Goal: Task Accomplishment & Management: Use online tool/utility

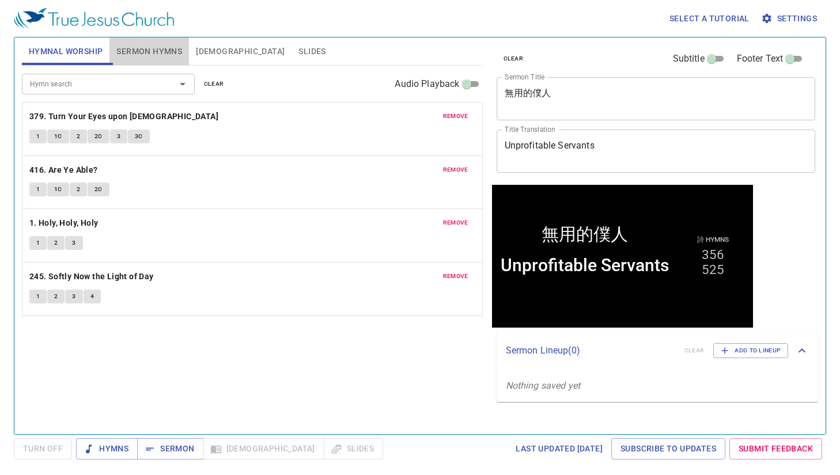
click at [156, 54] on span "Sermon Hymns" at bounding box center [149, 51] width 66 height 14
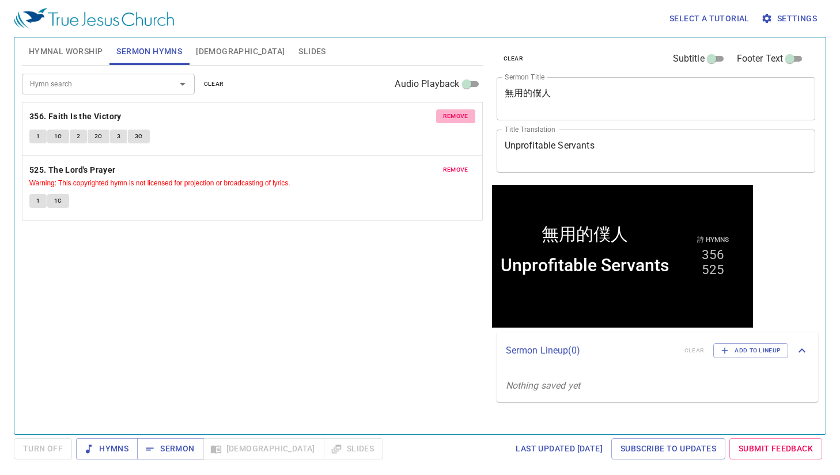
drag, startPoint x: 444, startPoint y: 115, endPoint x: 438, endPoint y: 115, distance: 5.8
click at [438, 115] on button "remove" at bounding box center [455, 116] width 39 height 14
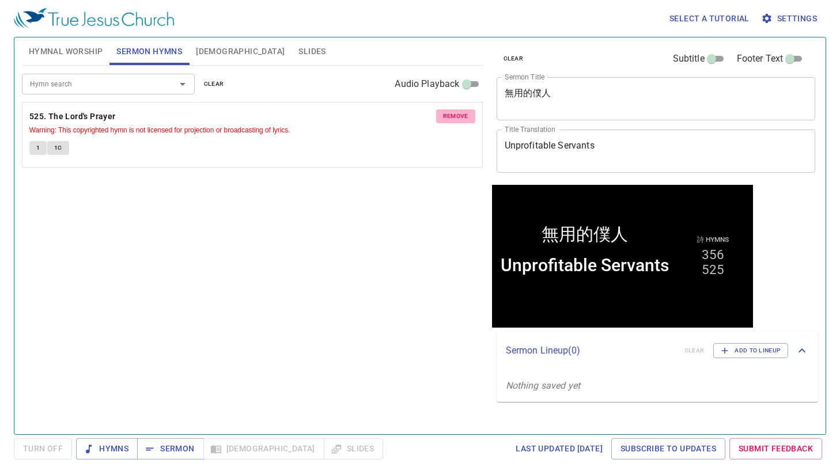
click at [438, 115] on button "remove" at bounding box center [455, 116] width 39 height 14
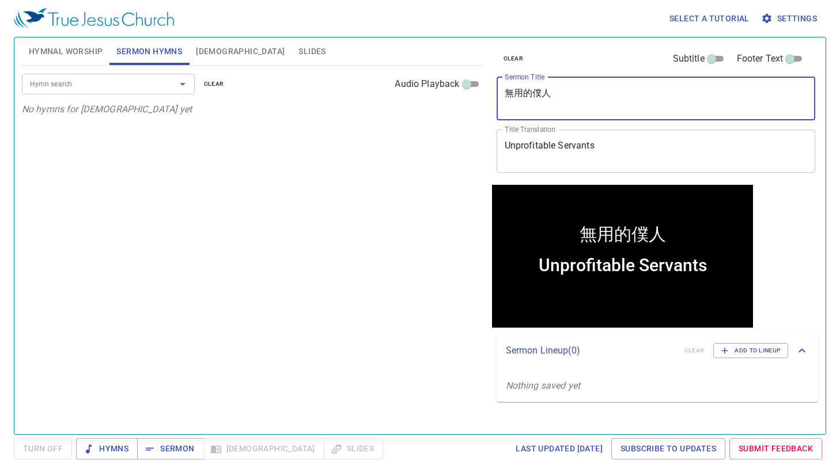
drag, startPoint x: 540, startPoint y: 109, endPoint x: 481, endPoint y: 93, distance: 60.9
click at [481, 93] on div "Hymnal Worship Sermon Hymns Bible Slides Hymn search Hymn search clear Audio Pl…" at bounding box center [419, 231] width 805 height 397
click at [533, 107] on textarea "無用的僕人" at bounding box center [656, 99] width 303 height 22
click at [566, 113] on div "無用的僕人 x Sermon Title" at bounding box center [656, 98] width 319 height 43
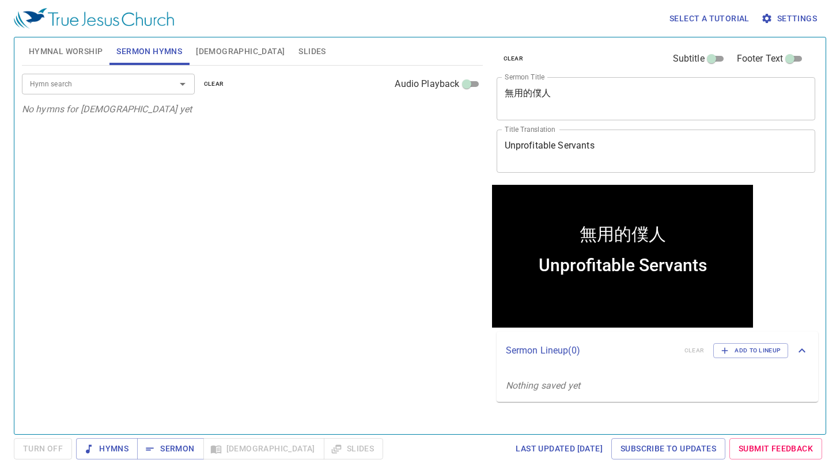
drag, startPoint x: 566, startPoint y: 113, endPoint x: 512, endPoint y: 104, distance: 55.0
click at [512, 104] on div "無用的僕人 x Sermon Title" at bounding box center [656, 98] width 319 height 43
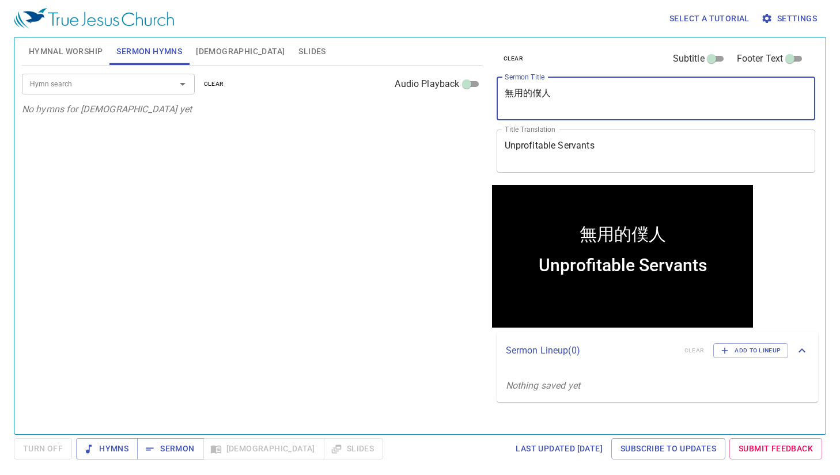
click at [558, 108] on textarea "無用的僕人" at bounding box center [656, 99] width 303 height 22
drag, startPoint x: 564, startPoint y: 98, endPoint x: 405, endPoint y: 75, distance: 161.3
click at [405, 75] on div "Hymnal Worship Sermon Hymns Bible Slides Hymn search Hymn search clear Audio Pl…" at bounding box center [419, 231] width 805 height 397
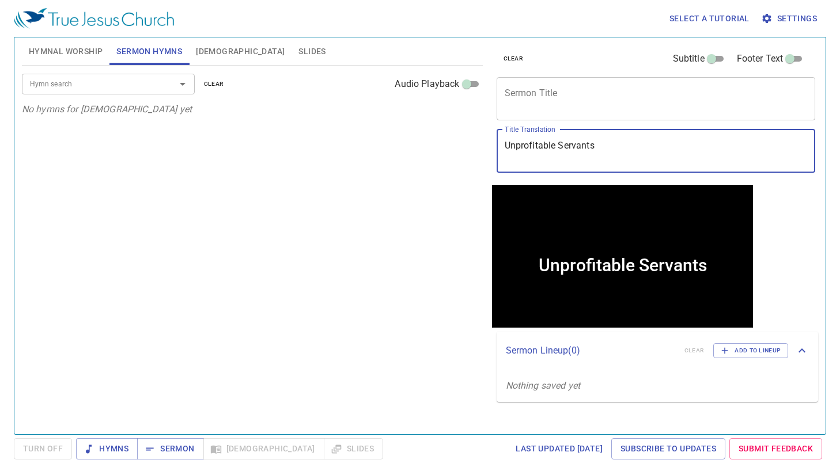
drag, startPoint x: 606, startPoint y: 160, endPoint x: 484, endPoint y: 133, distance: 125.0
click at [484, 133] on div "Hymnal Worship Sermon Hymns Bible Slides Hymn search Hymn search clear Audio Pl…" at bounding box center [419, 231] width 805 height 397
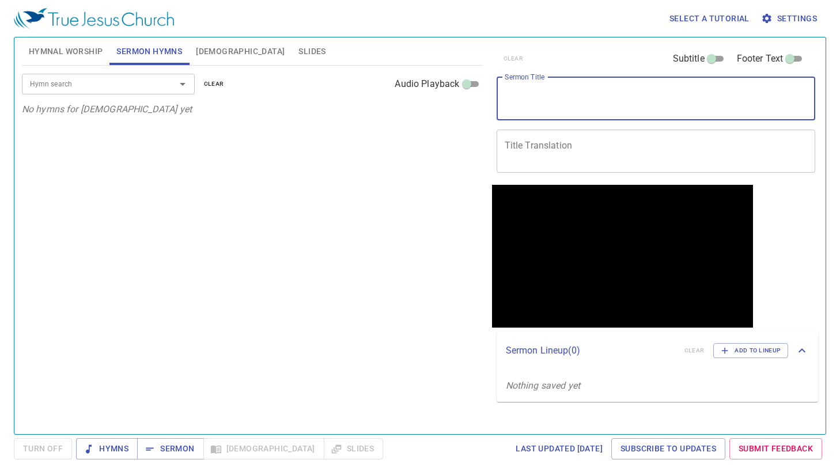
click at [558, 105] on textarea "Sermon Title" at bounding box center [656, 99] width 303 height 22
type textarea "ㄨ"
click at [168, 79] on div at bounding box center [175, 84] width 30 height 16
type textarea "堅守信實的真理"
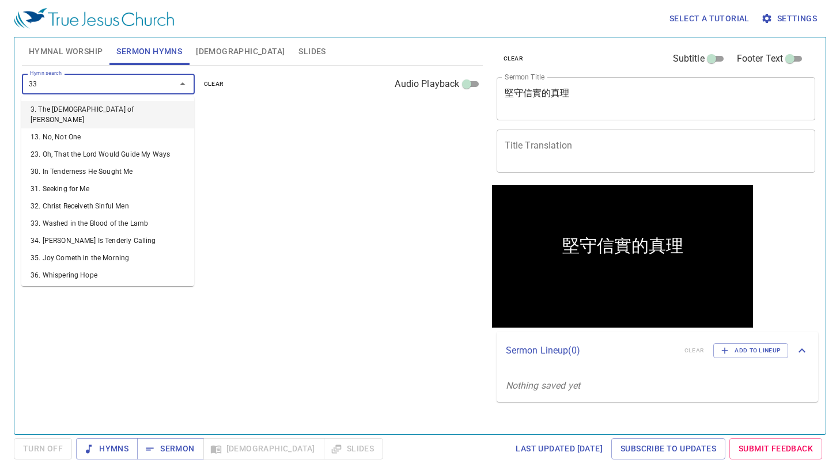
type input "333"
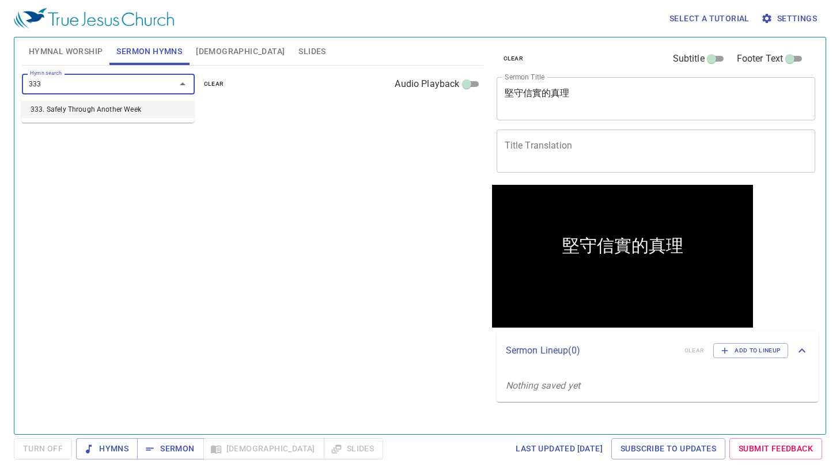
click at [147, 108] on li "333. Safely Through Another Week" at bounding box center [107, 109] width 173 height 17
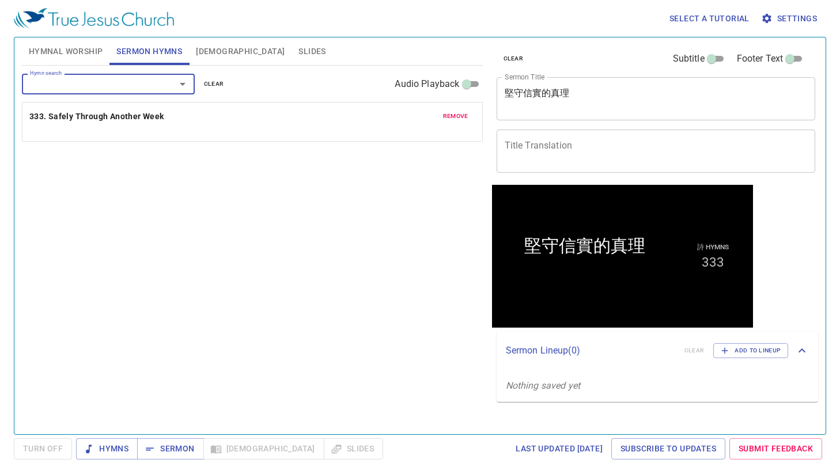
click at [118, 93] on div "Hymn search" at bounding box center [108, 84] width 173 height 20
type input "24"
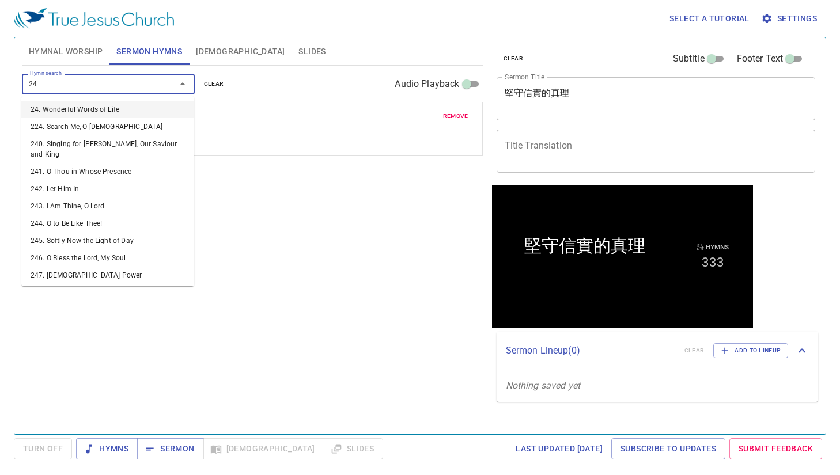
click at [124, 114] on li "24. Wonderful Words of Life" at bounding box center [107, 109] width 173 height 17
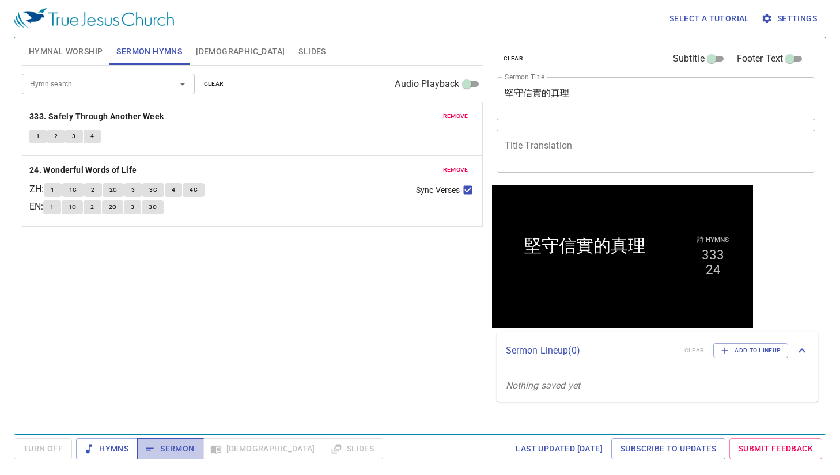
click at [179, 449] on span "Sermon" at bounding box center [170, 449] width 48 height 14
click at [615, 112] on div "堅守信實的真理 x Sermon Title" at bounding box center [656, 98] width 319 height 43
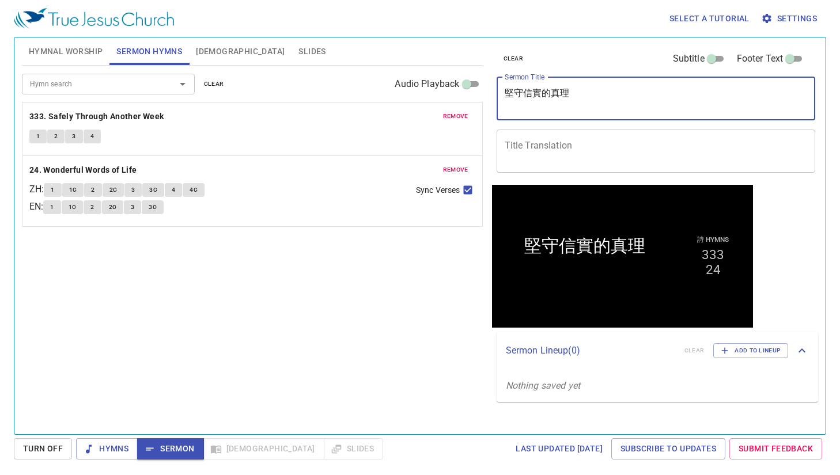
drag, startPoint x: 582, startPoint y: 92, endPoint x: 468, endPoint y: 86, distance: 113.6
click at [468, 86] on div "Hymnal Worship Sermon Hymns Bible Slides Hymn search Hymn search clear Audio Pl…" at bounding box center [419, 231] width 805 height 397
click at [613, 160] on textarea "Title Translation" at bounding box center [656, 151] width 303 height 22
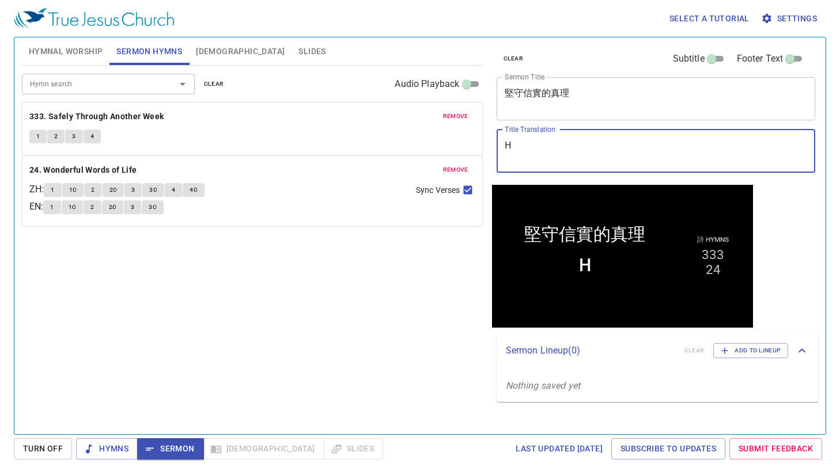
paste textarea "hold firm to the trustworthy word"
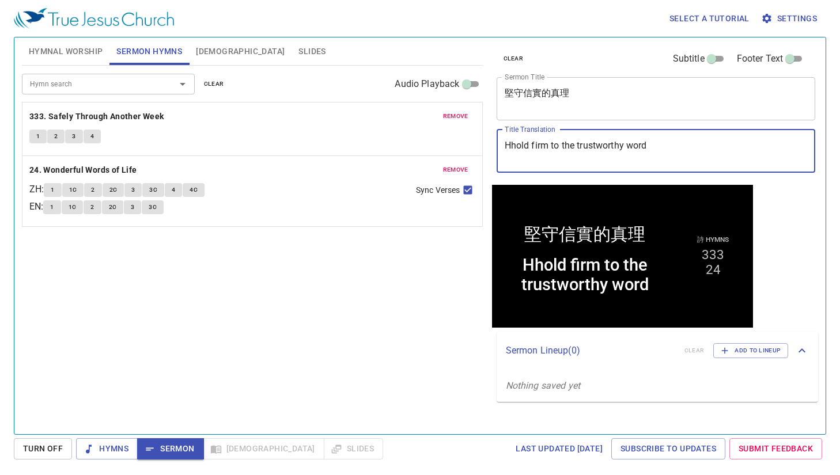
click at [517, 150] on textarea "Hhold firm to the trustworthy word" at bounding box center [656, 151] width 303 height 22
click at [529, 146] on textarea "Hold firm to the trustworthy word" at bounding box center [656, 151] width 303 height 22
click at [577, 142] on textarea "Hold Firm to the trustworthy word" at bounding box center [656, 151] width 303 height 22
click at [636, 145] on textarea "Hold Firm to the Trustworthy word" at bounding box center [656, 151] width 303 height 22
type textarea "Hold Firm to the Trustworthy Word"
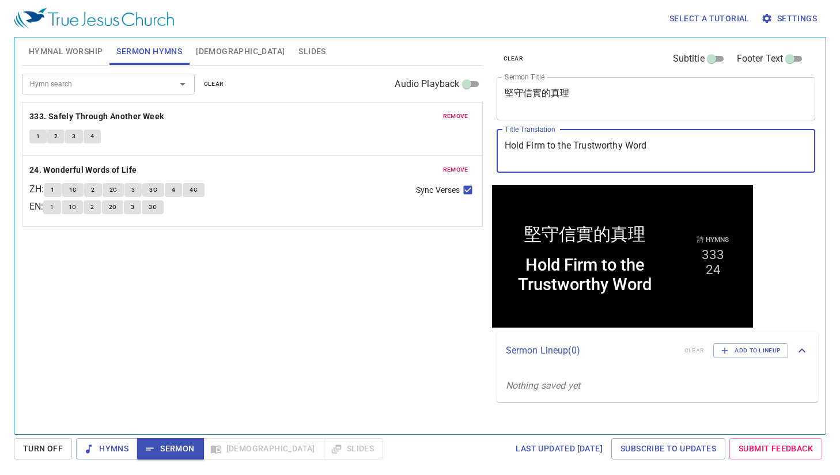
click at [73, 48] on span "Hymnal Worship" at bounding box center [66, 51] width 74 height 14
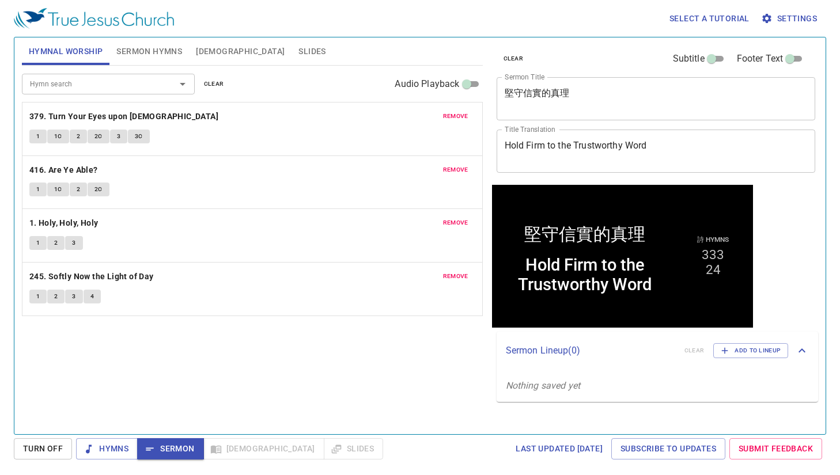
click at [218, 85] on span "clear" at bounding box center [214, 84] width 20 height 10
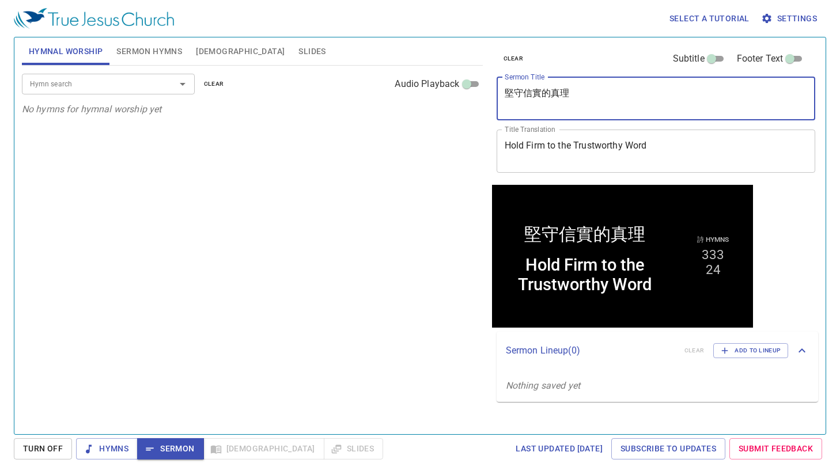
click at [576, 94] on textarea "堅守信實的真理" at bounding box center [656, 99] width 303 height 22
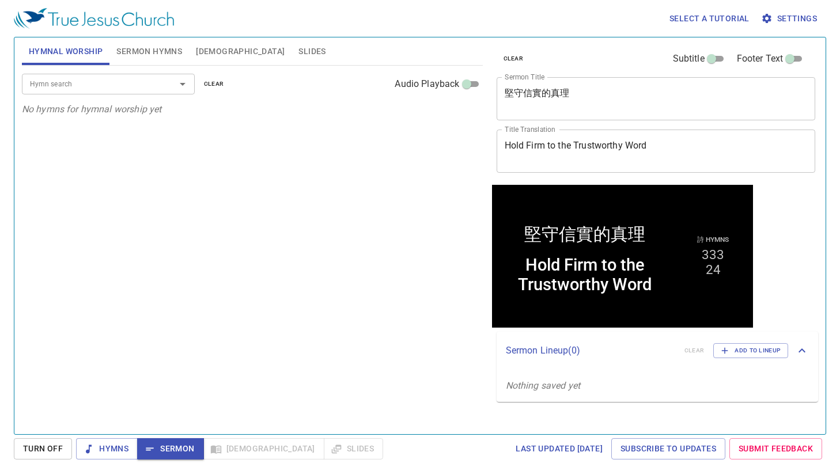
click at [636, 154] on textarea "Hold Firm to the Trustworthy Word" at bounding box center [656, 151] width 303 height 22
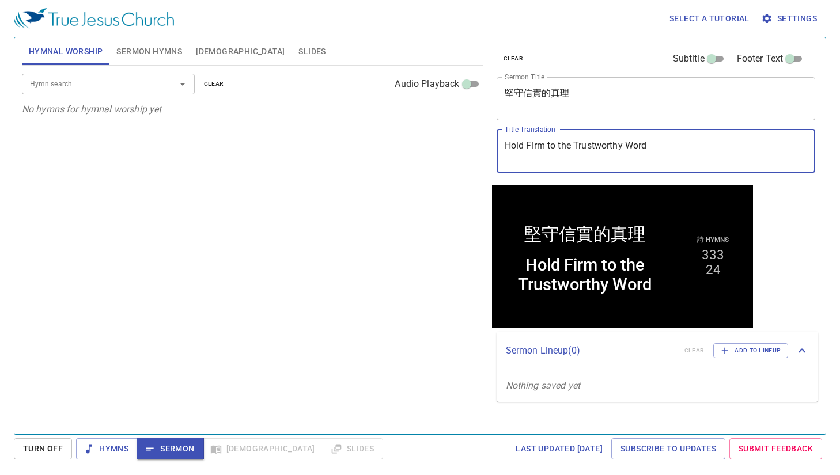
click at [107, 85] on input "Hymn search" at bounding box center [91, 83] width 132 height 13
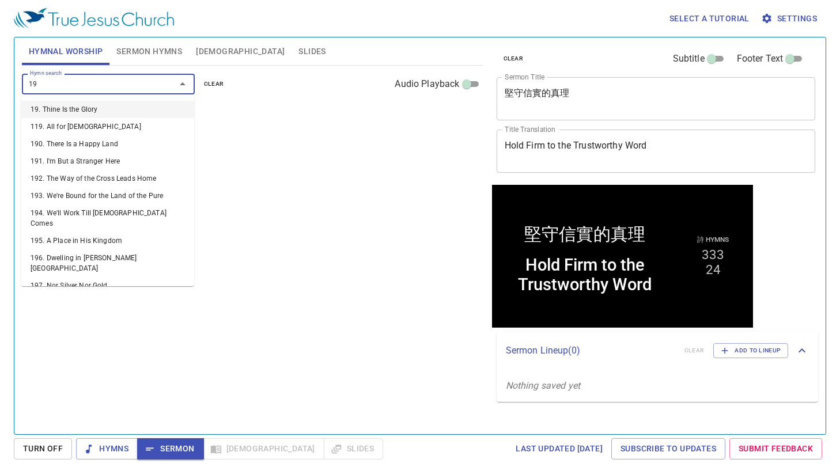
type input "196"
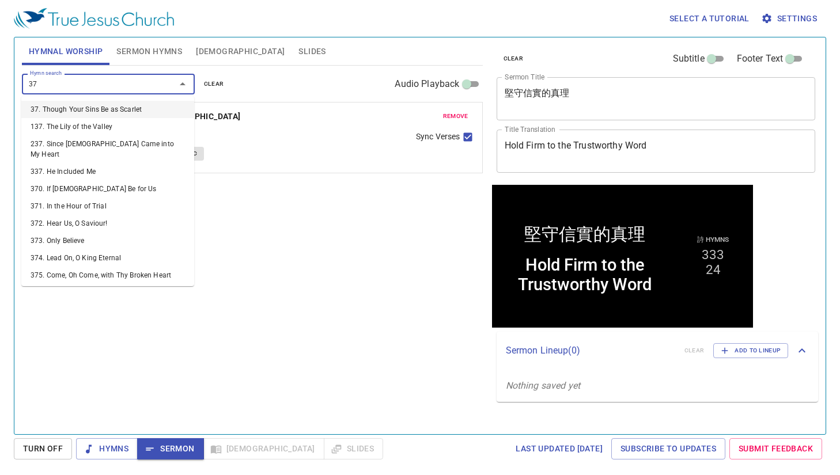
type input "379"
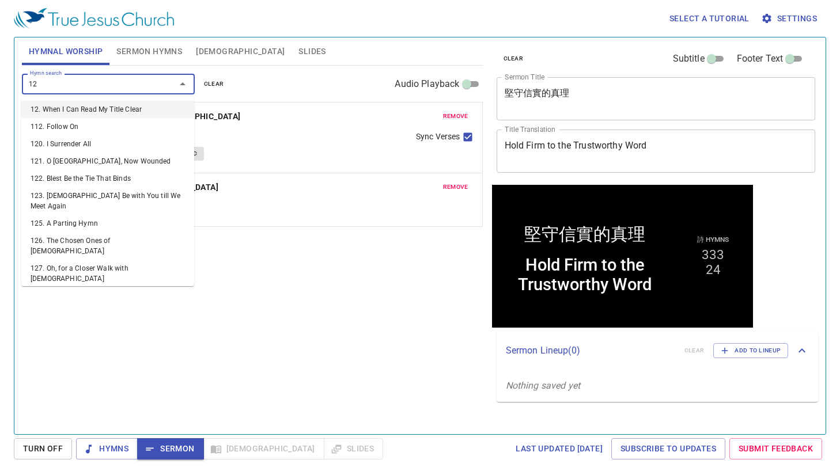
type input "122"
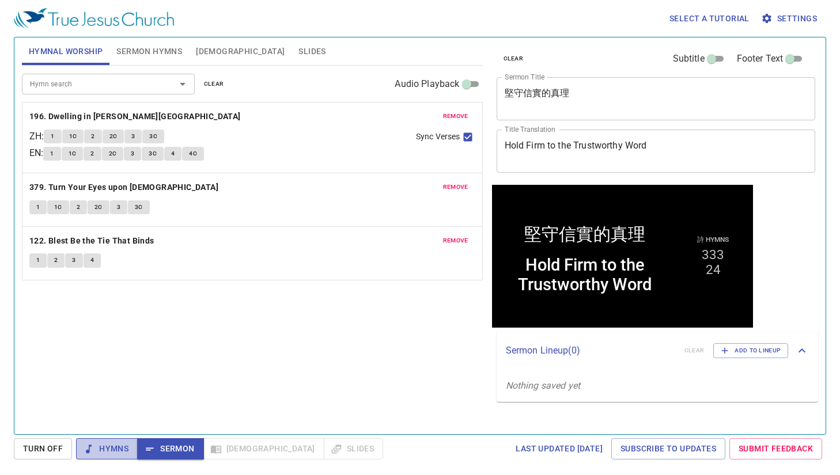
click at [111, 446] on span "Hymns" at bounding box center [106, 449] width 43 height 14
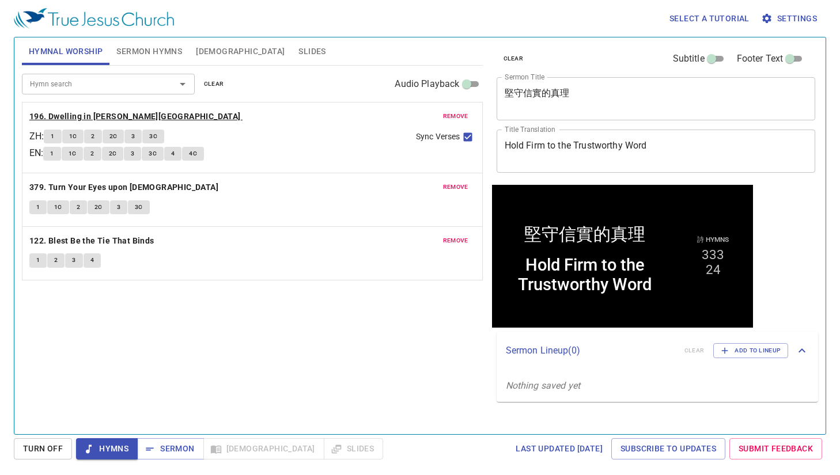
click at [118, 119] on b "196. Dwelling in [PERSON_NAME][GEOGRAPHIC_DATA]" at bounding box center [134, 116] width 211 height 14
click at [78, 187] on b "379. Turn Your Eyes upon Jesus" at bounding box center [123, 187] width 189 height 14
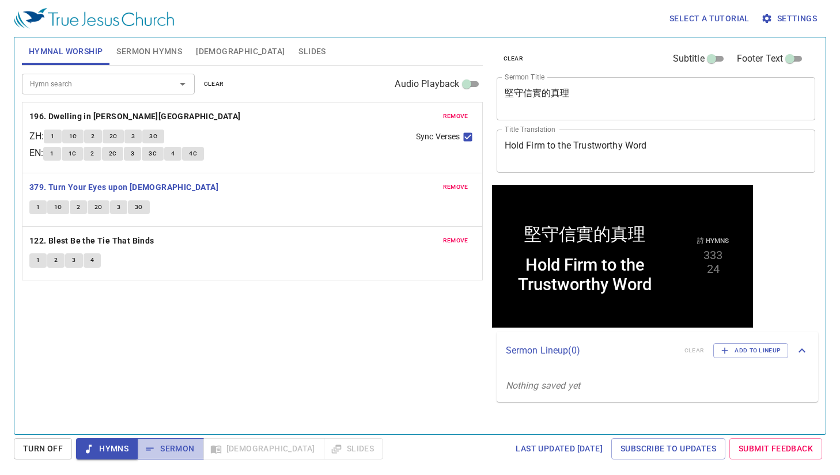
click at [172, 448] on span "Sermon" at bounding box center [170, 449] width 48 height 14
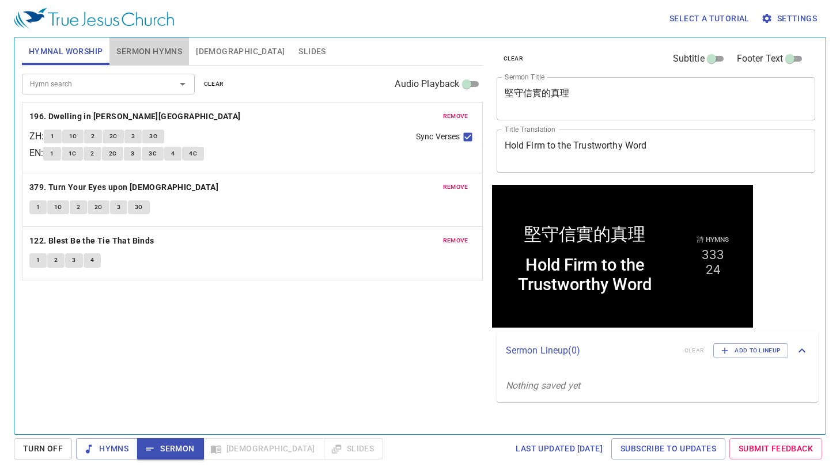
click at [152, 52] on span "Sermon Hymns" at bounding box center [149, 51] width 66 height 14
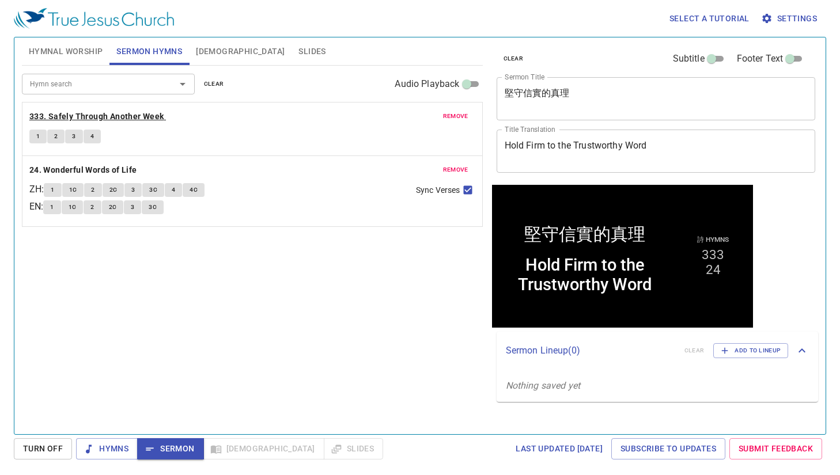
click at [143, 117] on b "333. Safely Through Another Week" at bounding box center [96, 116] width 135 height 14
click at [189, 449] on span "Sermon" at bounding box center [170, 449] width 48 height 14
click at [298, 54] on span "Slides" at bounding box center [311, 51] width 27 height 14
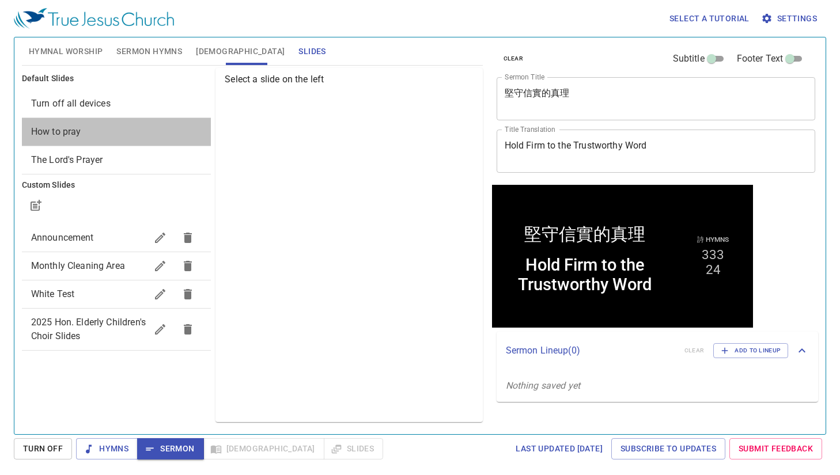
click at [160, 138] on span "How to pray" at bounding box center [116, 132] width 171 height 14
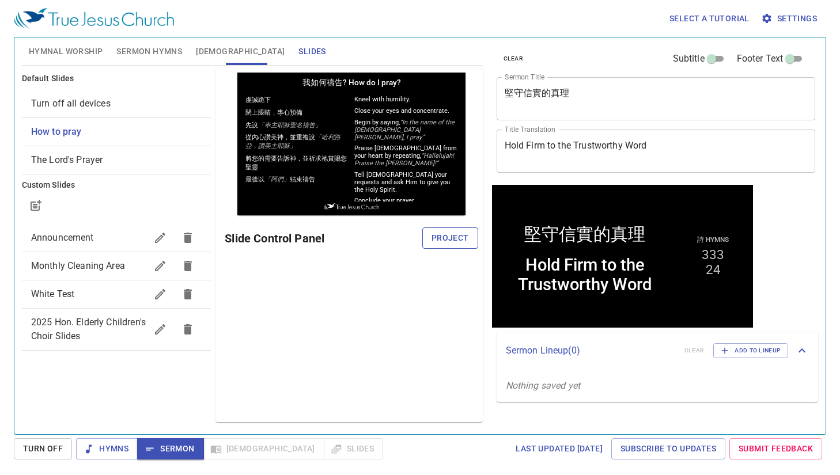
click at [460, 242] on span "Project" at bounding box center [449, 238] width 37 height 14
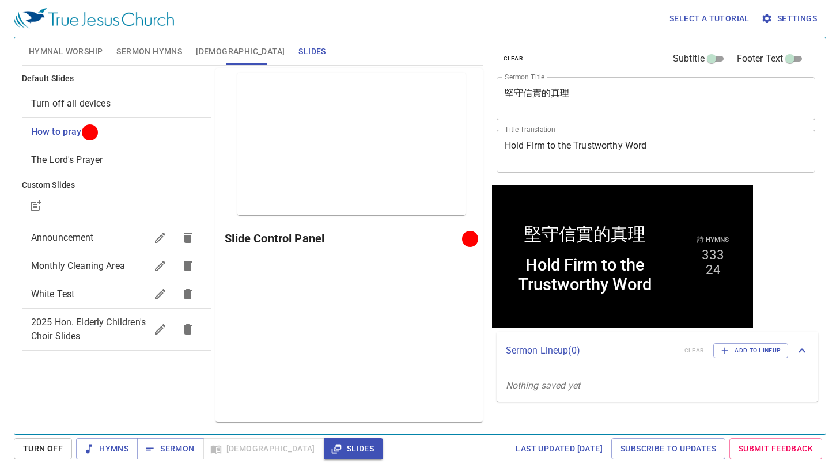
click at [181, 453] on span "Sermon" at bounding box center [170, 449] width 48 height 14
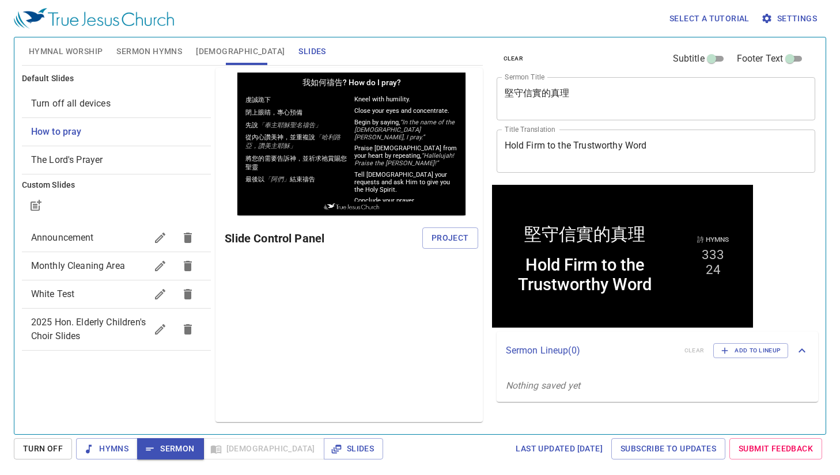
click at [208, 56] on span "[DEMOGRAPHIC_DATA]" at bounding box center [240, 51] width 89 height 14
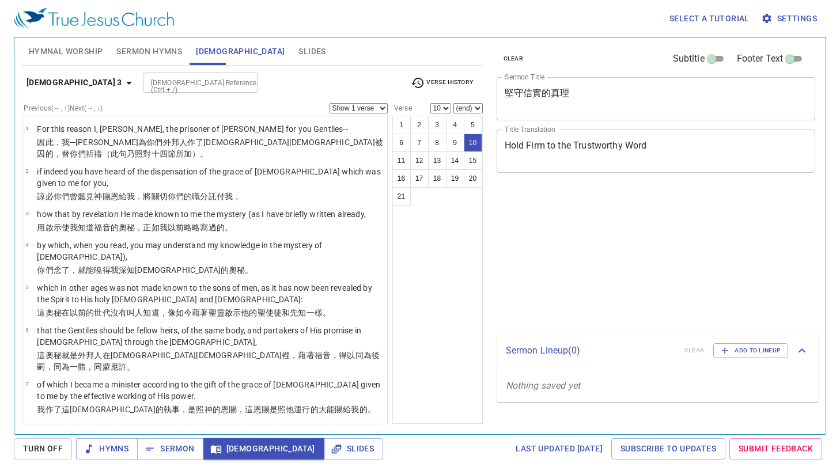
select select "10"
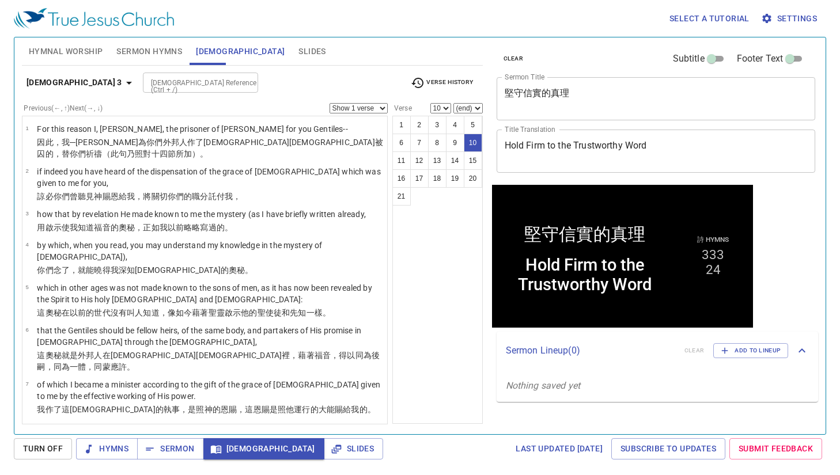
scroll to position [190, 0]
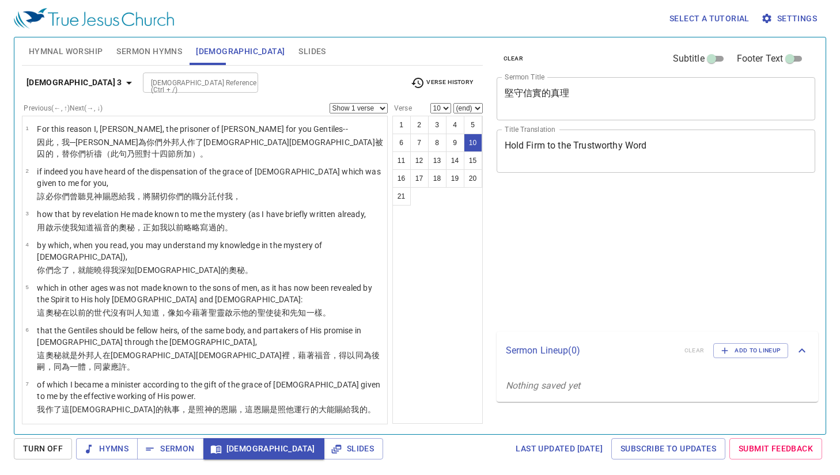
select select "10"
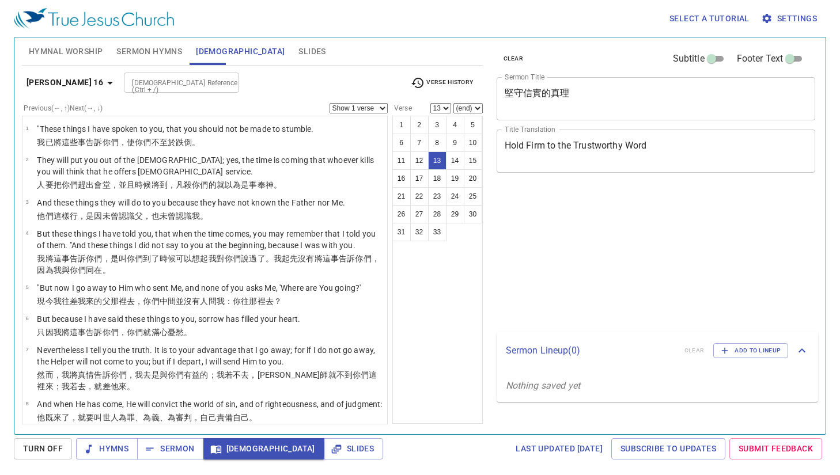
select select "13"
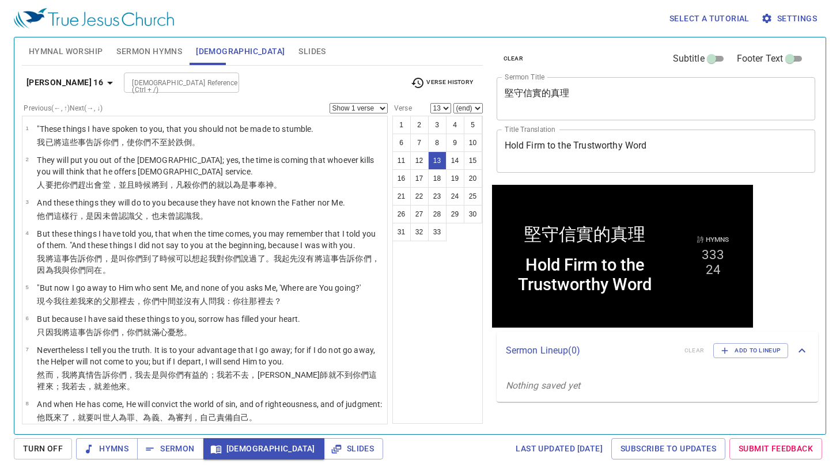
scroll to position [277, 0]
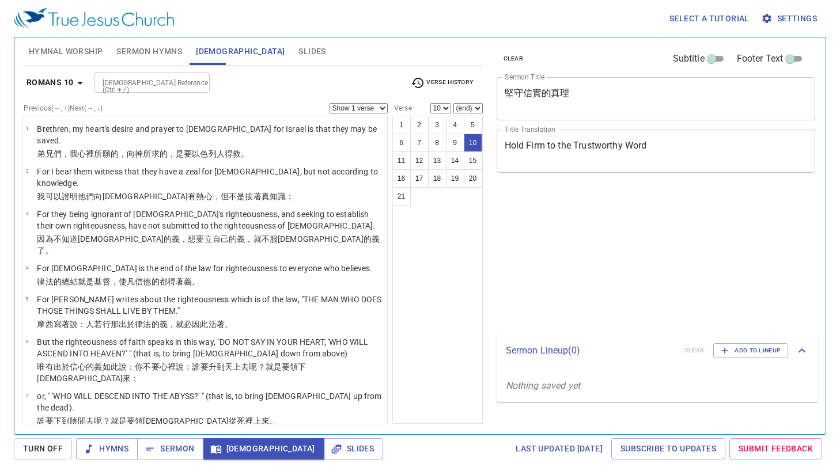
select select "10"
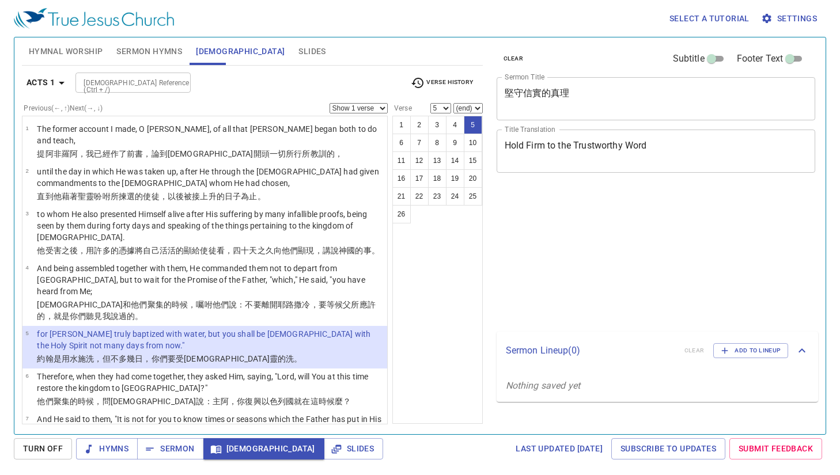
select select "5"
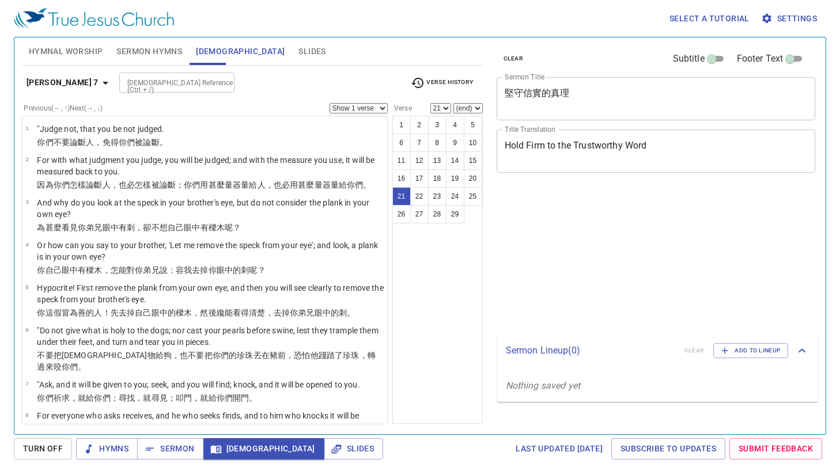
select select "21"
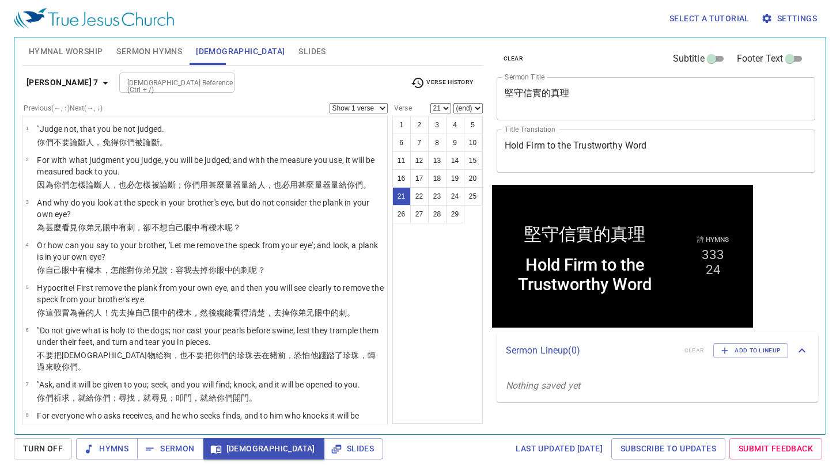
scroll to position [655, 0]
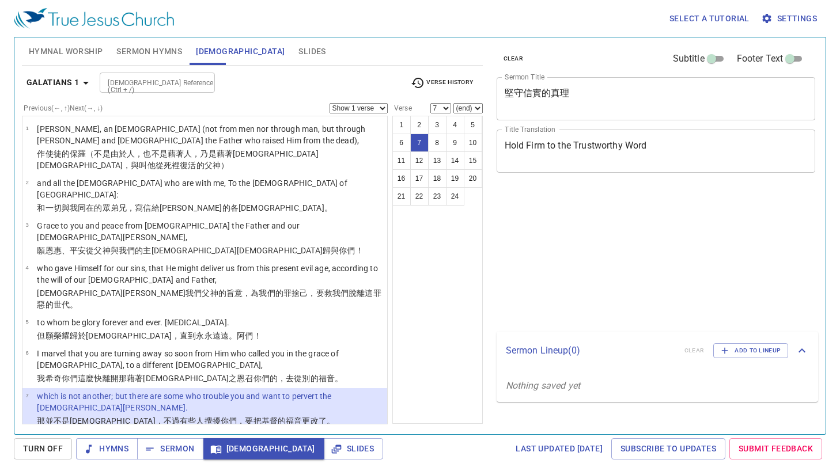
select select "7"
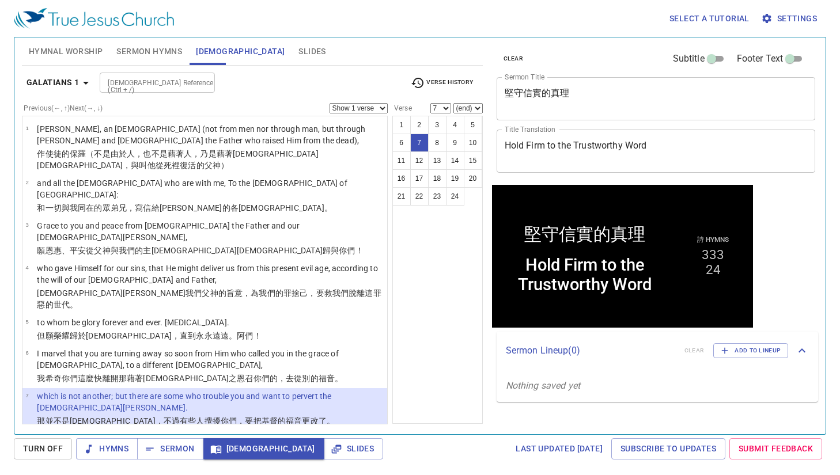
scroll to position [50, 0]
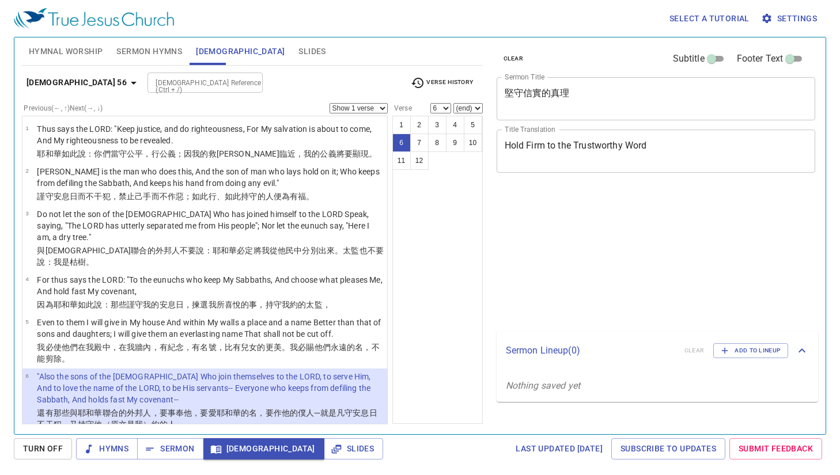
select select "6"
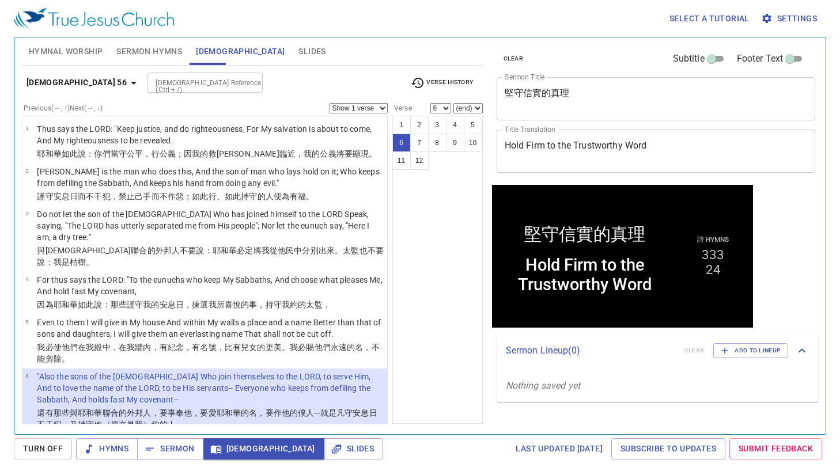
scroll to position [50, 0]
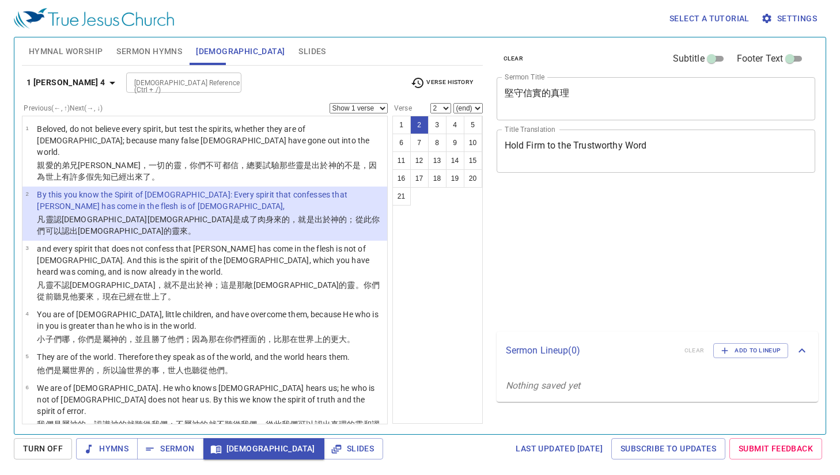
select select "2"
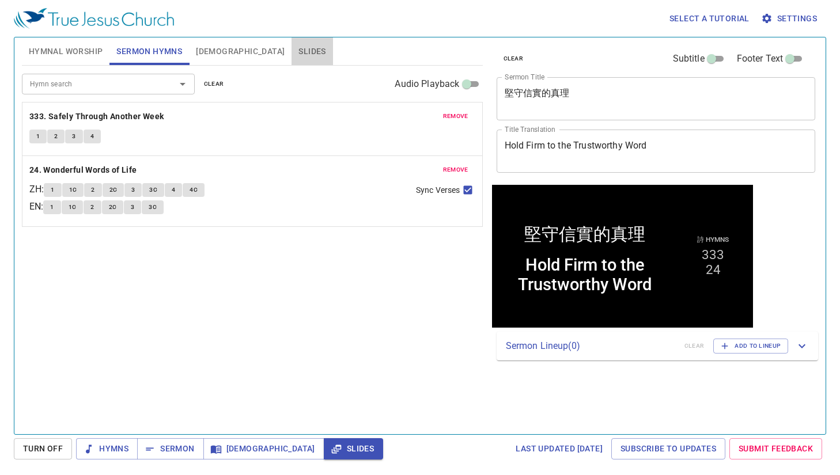
click at [298, 47] on span "Slides" at bounding box center [311, 51] width 27 height 14
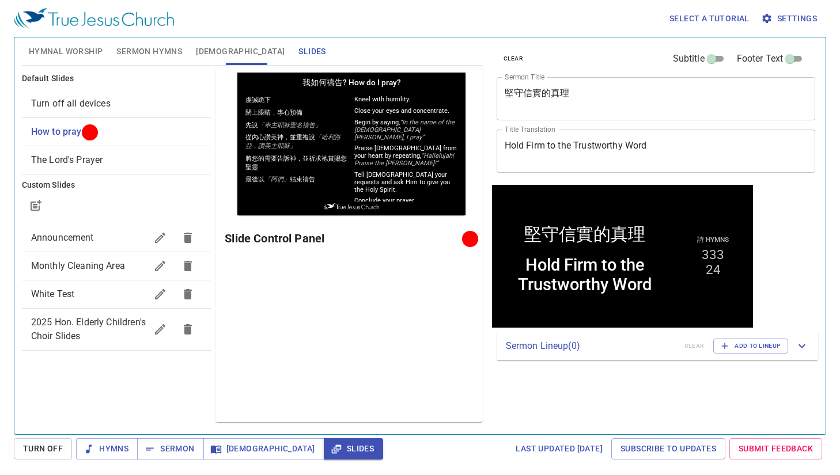
click at [124, 155] on span "The Lord's Prayer" at bounding box center [116, 160] width 171 height 14
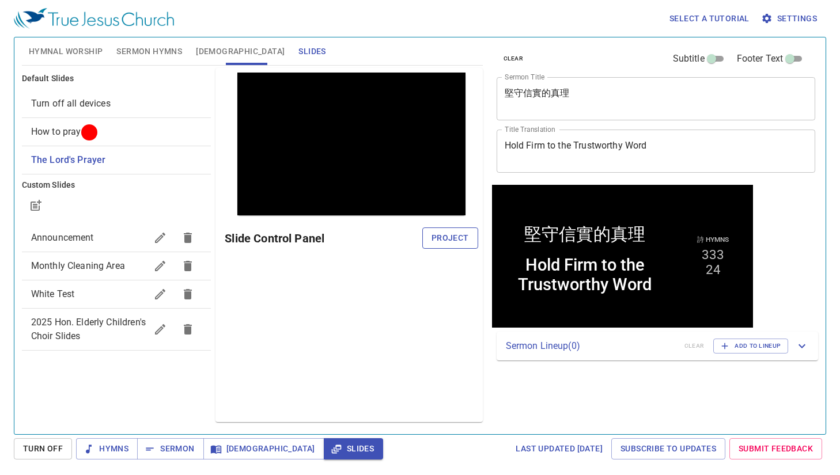
click at [444, 240] on span "Project" at bounding box center [449, 238] width 37 height 14
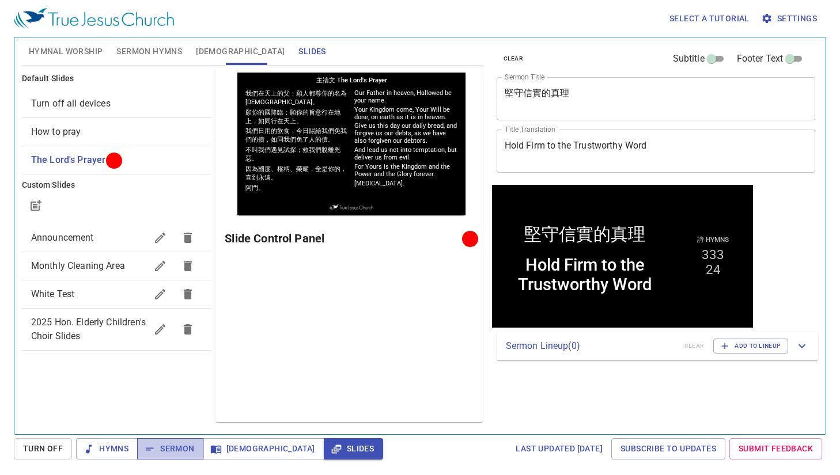
click at [181, 453] on span "Sermon" at bounding box center [170, 449] width 48 height 14
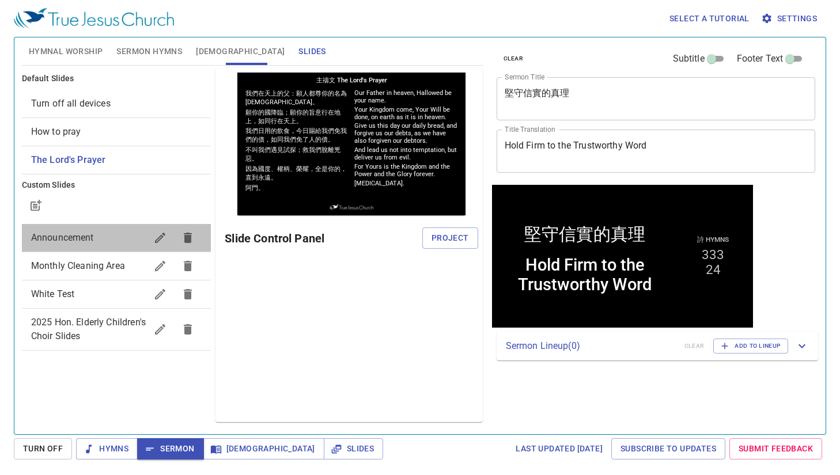
click at [77, 238] on span "Announcement" at bounding box center [62, 237] width 63 height 11
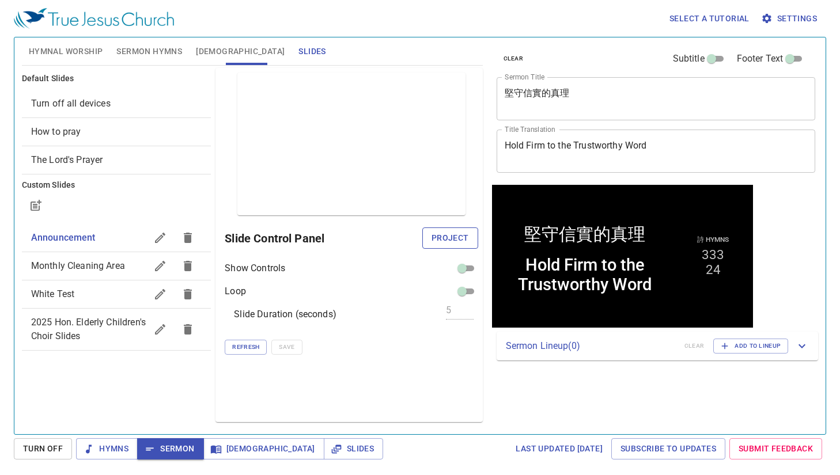
click at [438, 233] on span "Project" at bounding box center [449, 238] width 37 height 14
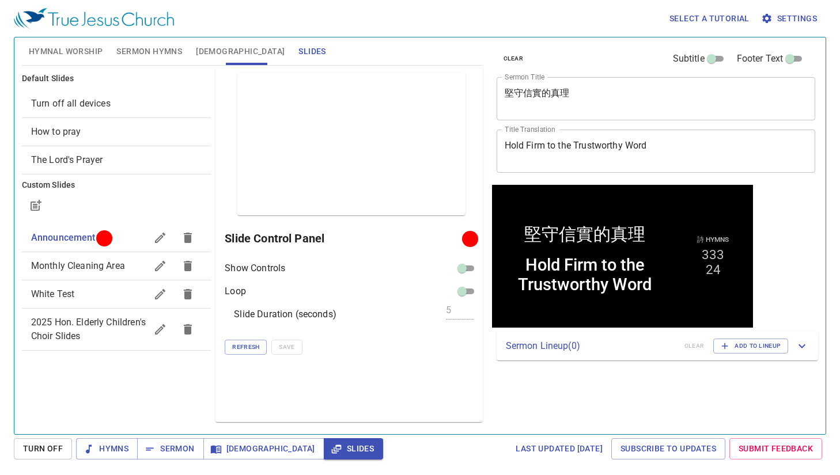
click at [81, 267] on span "Monthly Cleaning Area" at bounding box center [78, 265] width 94 height 11
click at [455, 244] on span "Project" at bounding box center [449, 238] width 37 height 14
